Goal: Navigation & Orientation: Understand site structure

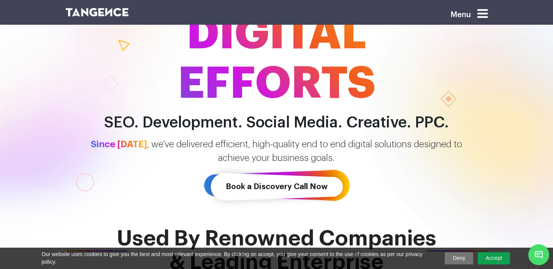
scroll to position [109, 0]
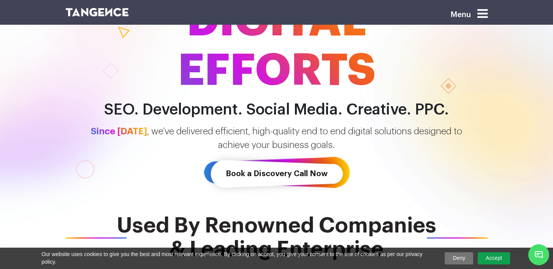
click at [494, 257] on link "Accept" at bounding box center [494, 258] width 32 height 12
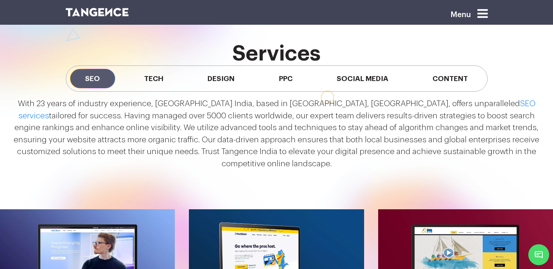
scroll to position [677, 0]
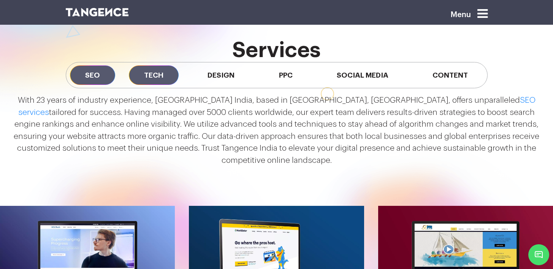
click at [152, 70] on span "Tech" at bounding box center [154, 74] width 50 height 19
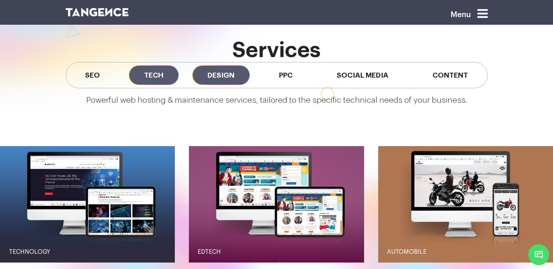
click at [229, 73] on span "Design" at bounding box center [220, 74] width 57 height 19
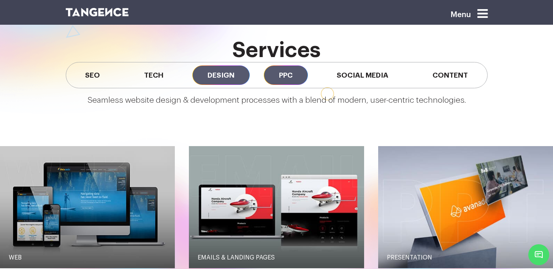
click at [300, 74] on span "PPC" at bounding box center [286, 74] width 44 height 19
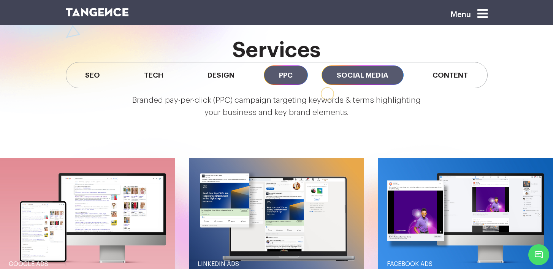
click at [352, 75] on span "Social Media" at bounding box center [362, 74] width 82 height 19
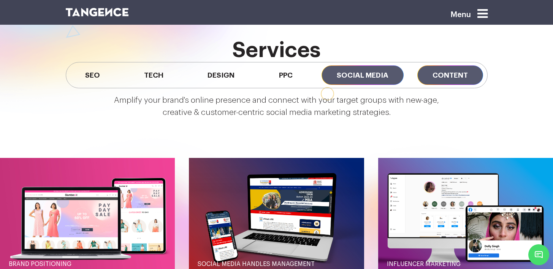
click at [435, 73] on span "Content" at bounding box center [450, 74] width 66 height 19
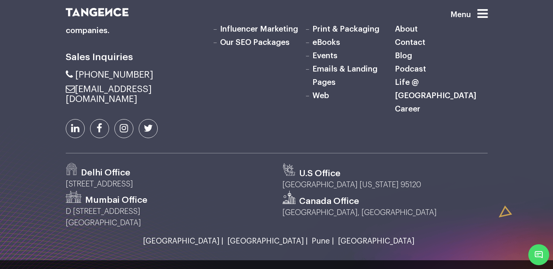
scroll to position [2399, 0]
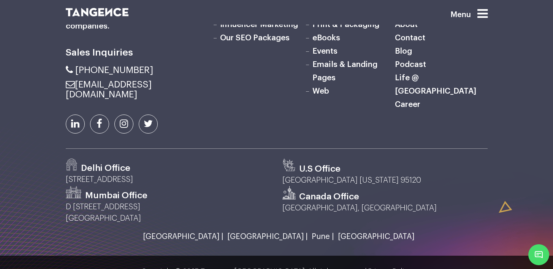
click at [327, 42] on link "eBooks" at bounding box center [326, 38] width 28 height 8
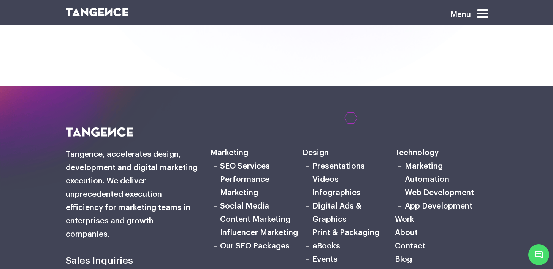
scroll to position [3574, 0]
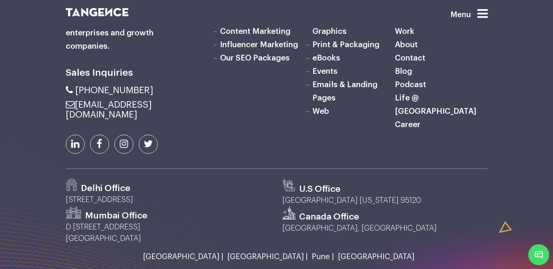
click at [245, 54] on link "Our SEO Packages" at bounding box center [255, 58] width 70 height 8
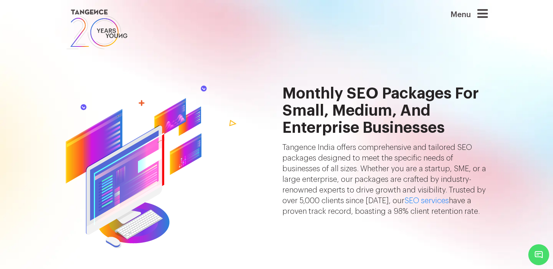
click at [106, 23] on img at bounding box center [97, 29] width 62 height 43
